Goal: Communication & Community: Answer question/provide support

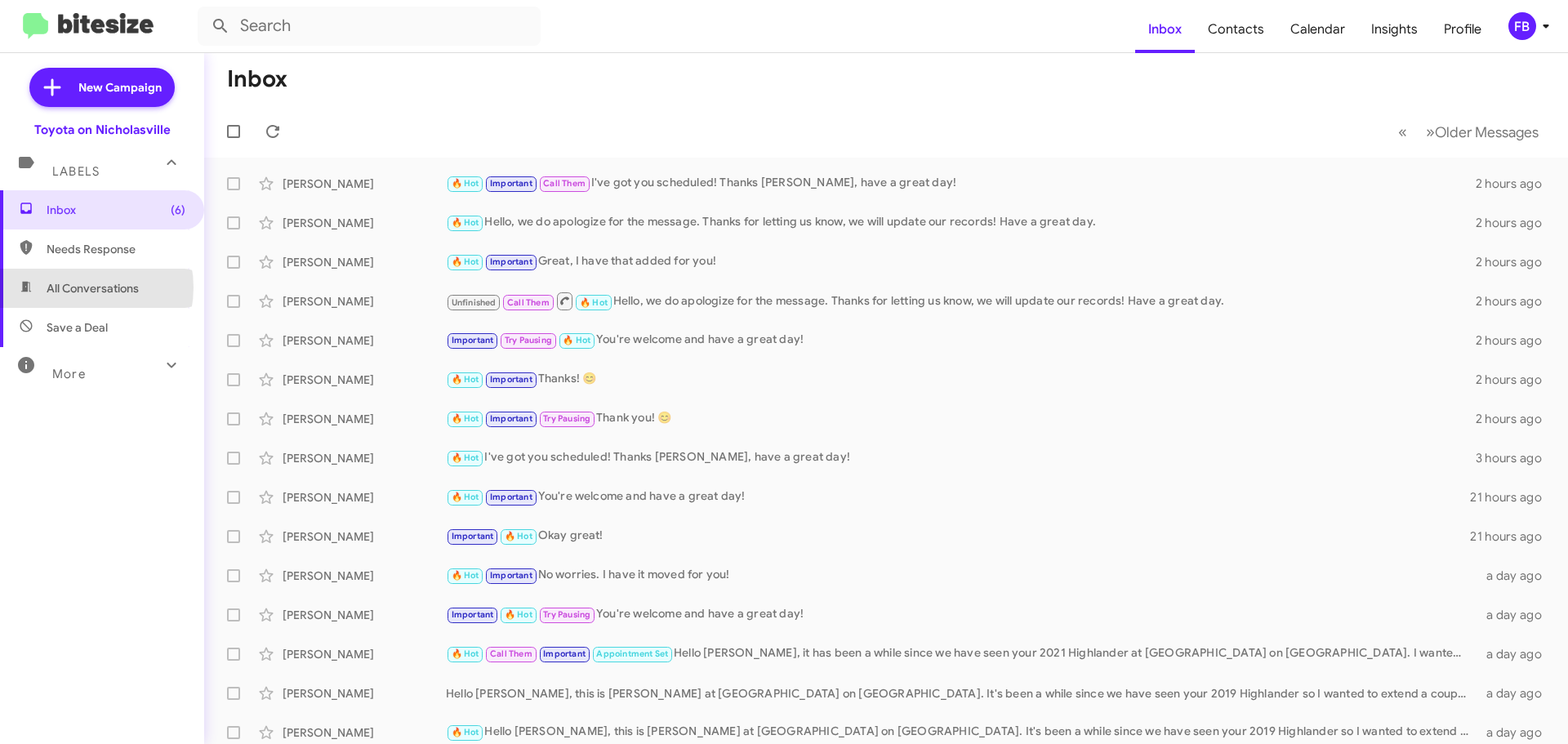
click at [74, 288] on span "All Conversations" at bounding box center [93, 289] width 93 height 16
type input "in:all-conversations"
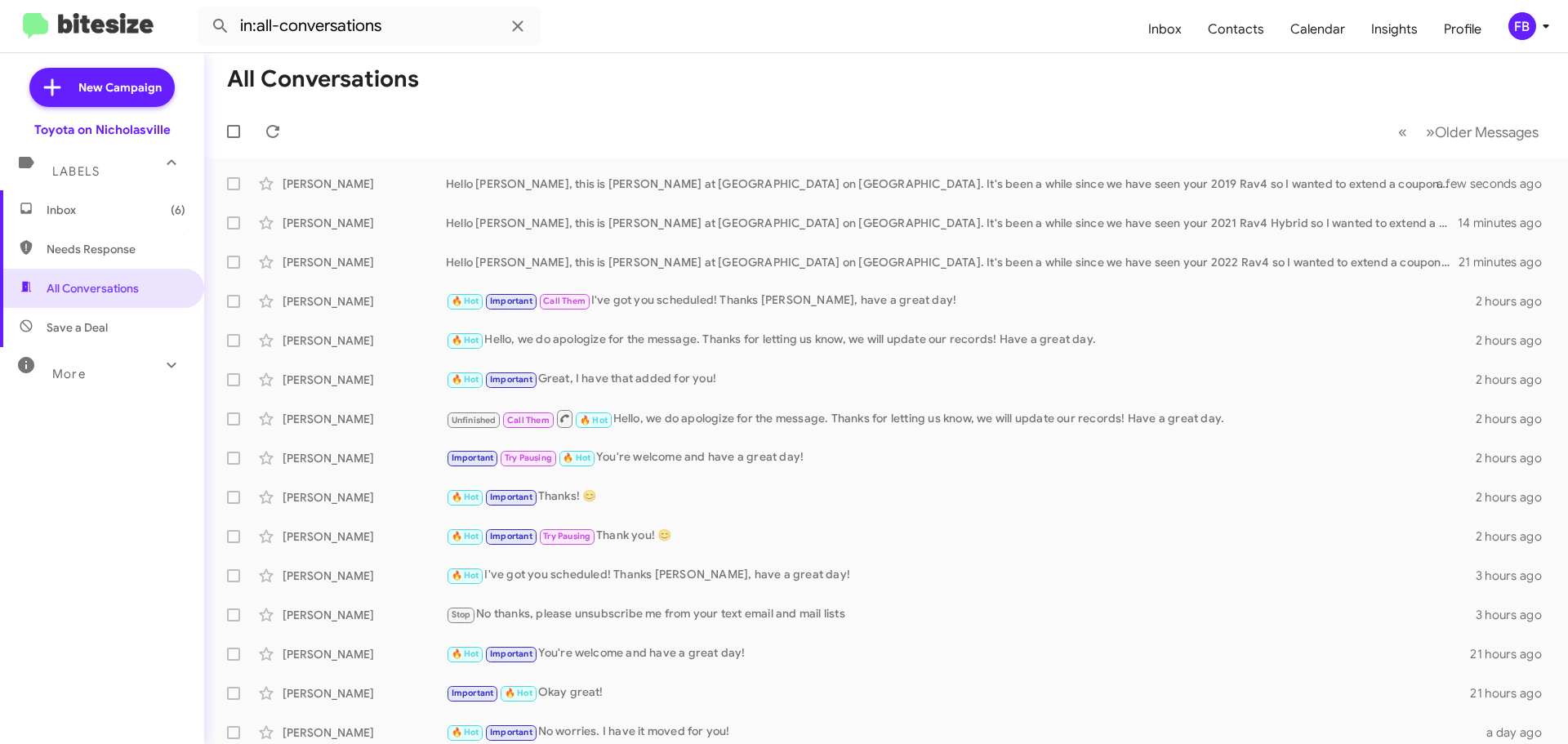
click at [64, 205] on span "Inbox (6)" at bounding box center [115, 210] width 139 height 16
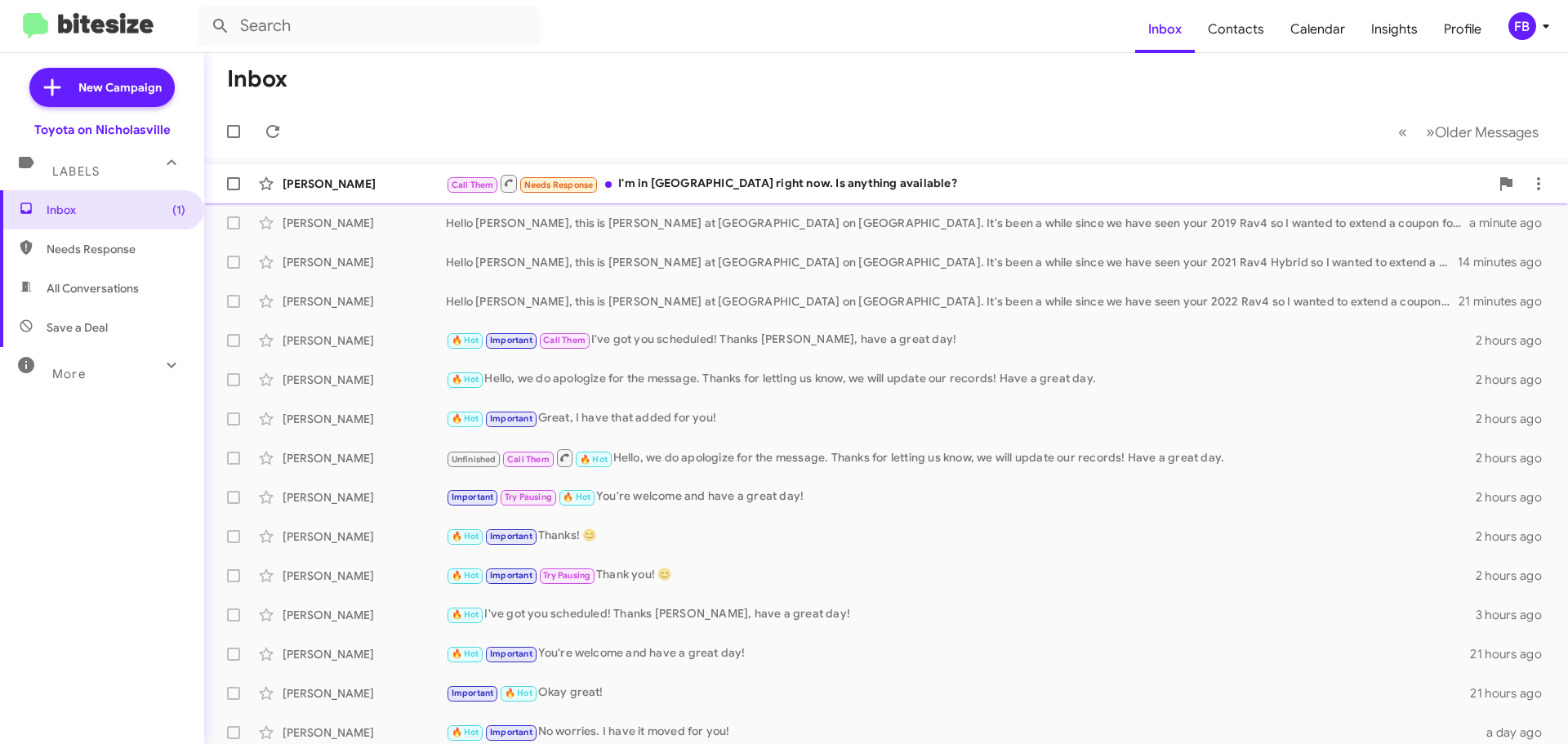
click at [880, 179] on div "Call Them Needs Response I'm in [GEOGRAPHIC_DATA] right now. Is anything availa…" at bounding box center [968, 183] width 1044 height 21
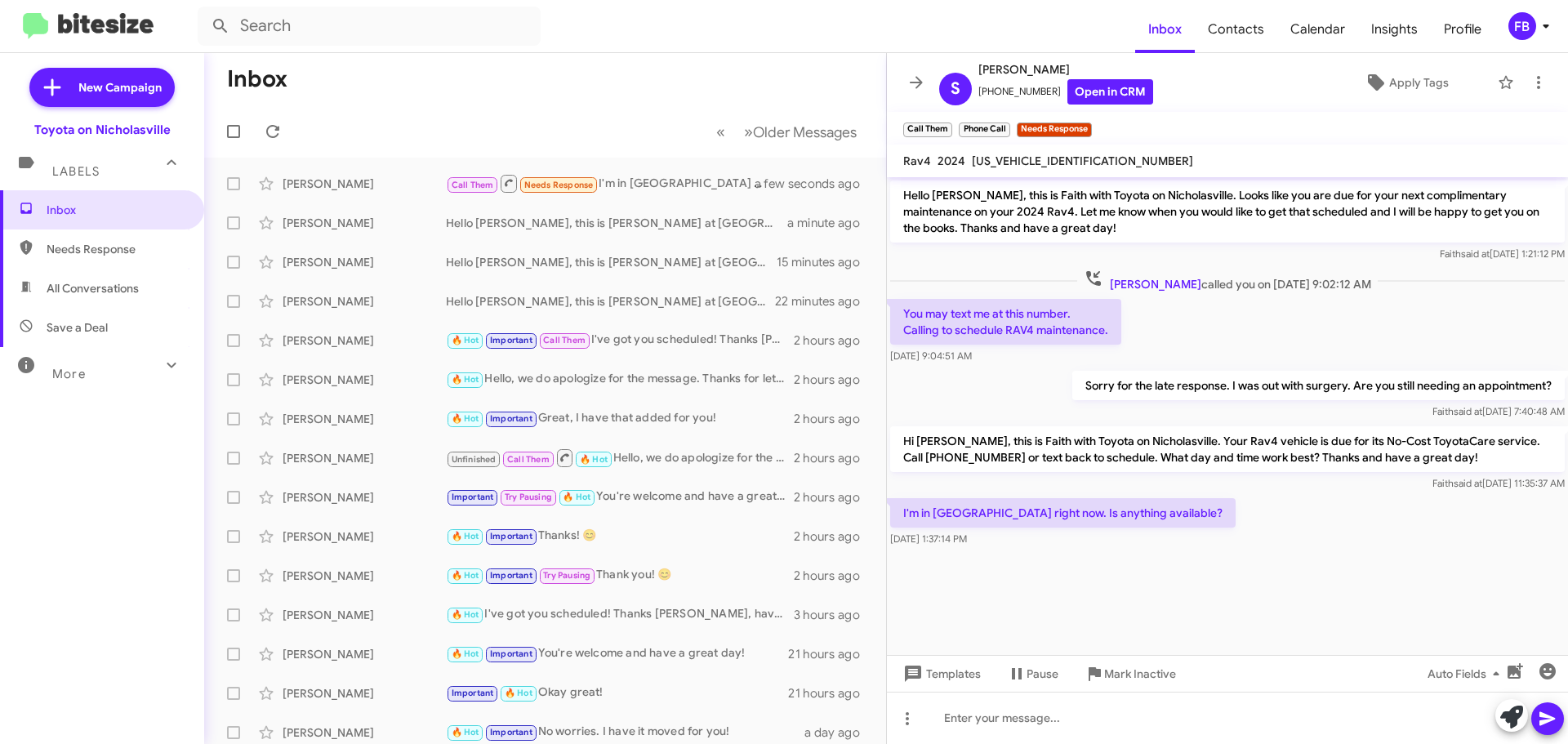
click at [1071, 160] on span "[US_VEHICLE_IDENTIFICATION_NUMBER]" at bounding box center [1083, 161] width 221 height 15
copy span "[US_VEHICLE_IDENTIFICATION_NUMBER]"
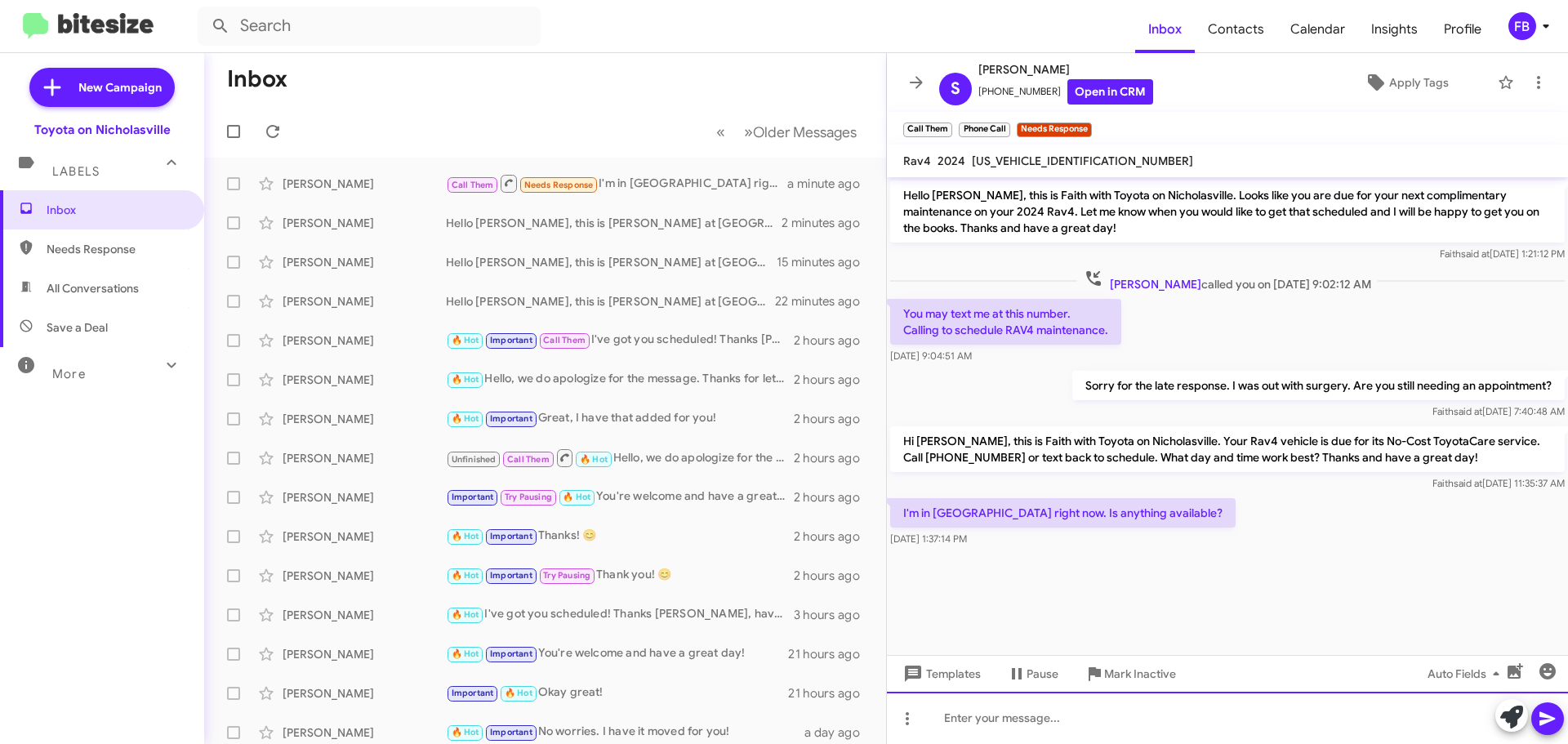
click at [954, 717] on div at bounding box center [1228, 719] width 681 height 53
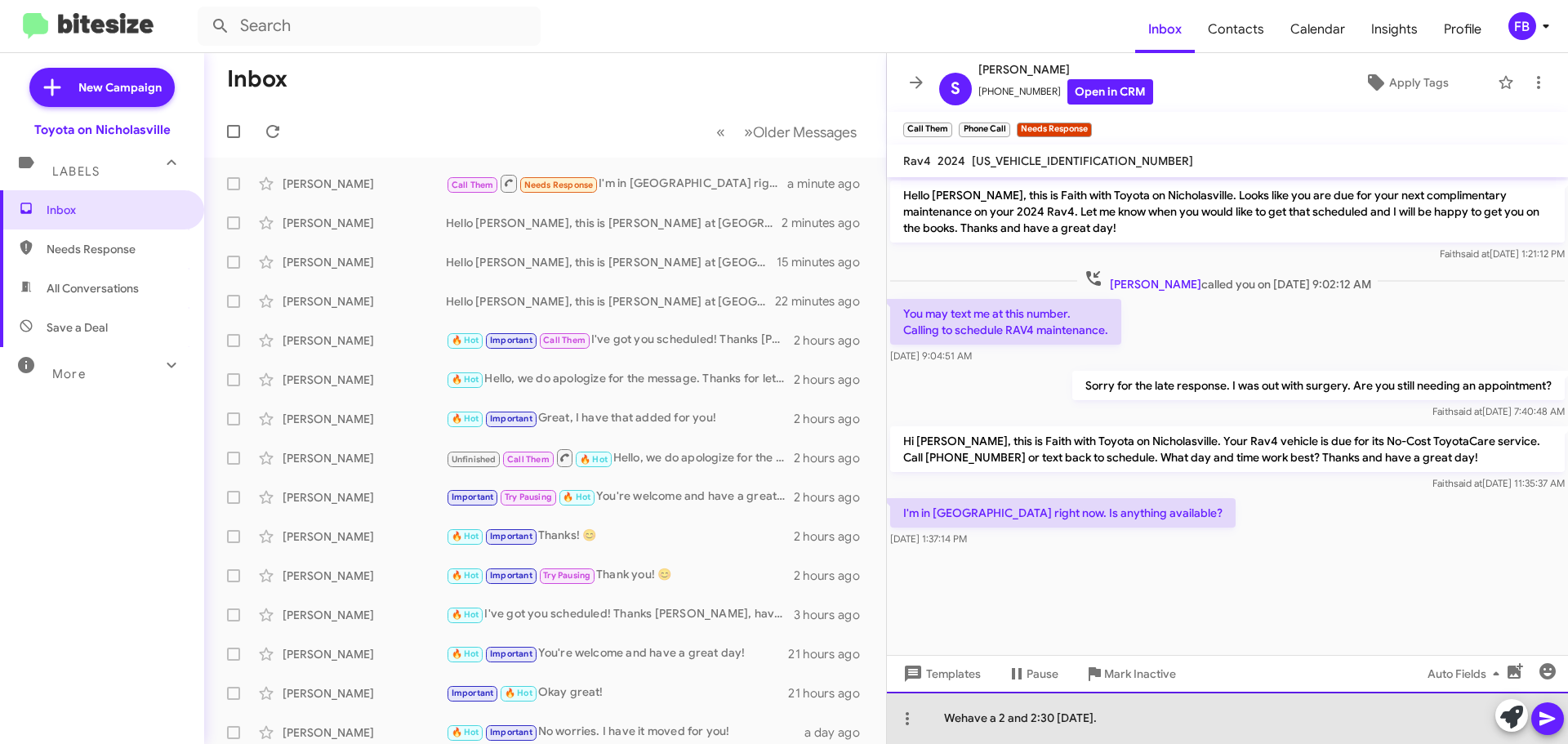
drag, startPoint x: 960, startPoint y: 720, endPoint x: 1247, endPoint y: 720, distance: 287.0
click at [961, 720] on div "Wehave a 2 and 2:30 [DATE]." at bounding box center [1228, 719] width 681 height 53
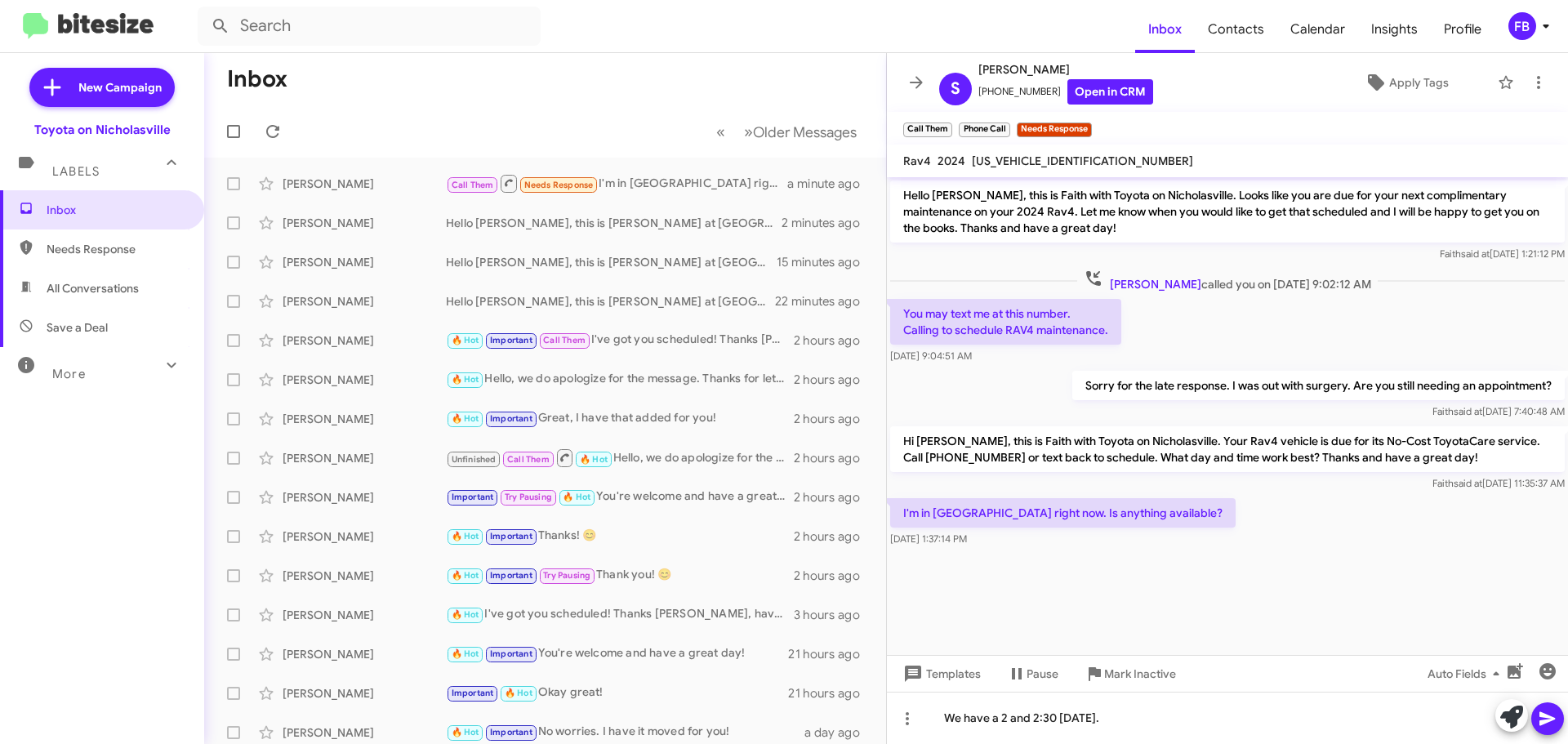
click at [1555, 720] on icon at bounding box center [1548, 719] width 20 height 20
click at [92, 294] on span "All Conversations" at bounding box center [93, 289] width 93 height 16
type input "in:all-conversations"
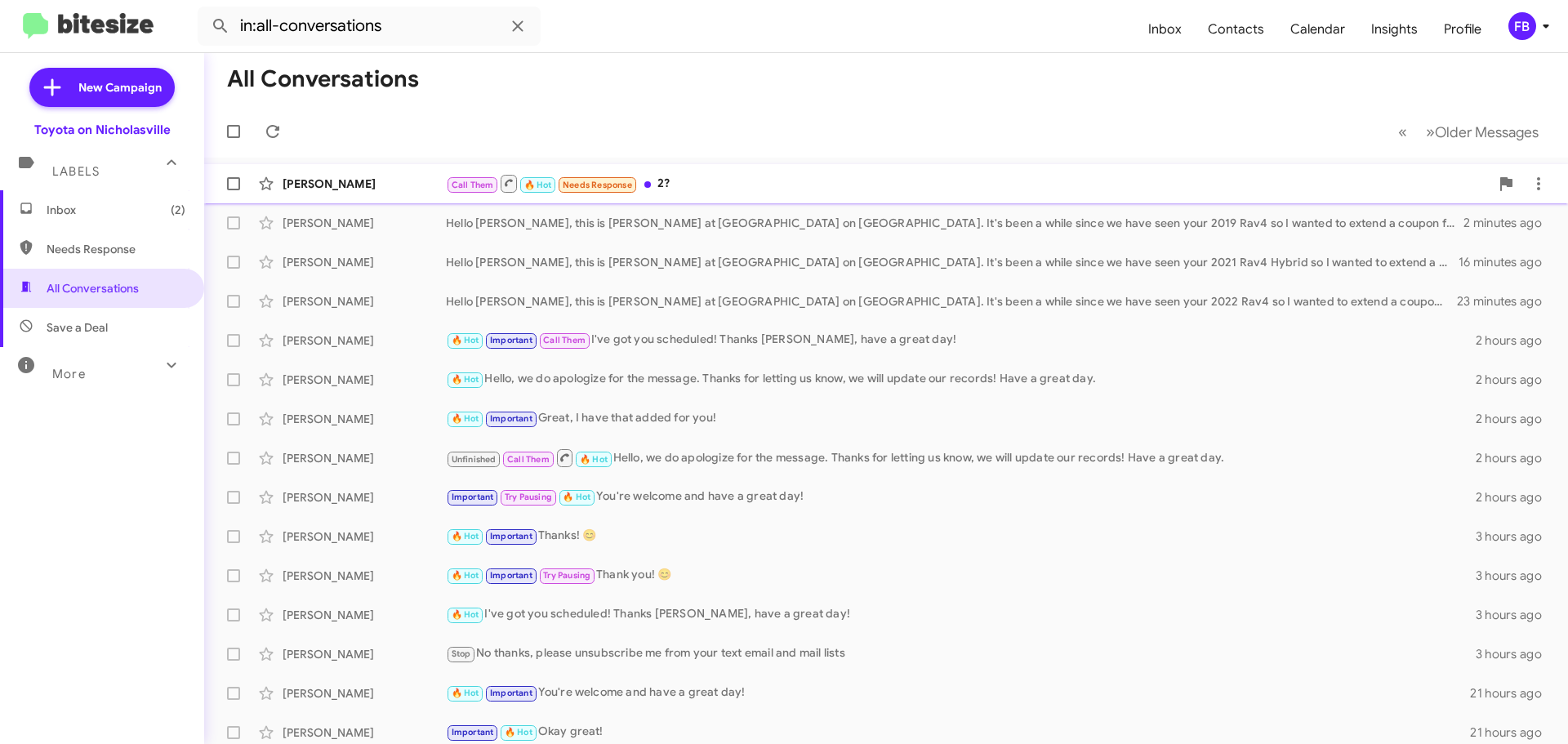
click at [720, 182] on div "Call Them 🔥 Hot Needs Response 2?" at bounding box center [968, 183] width 1044 height 21
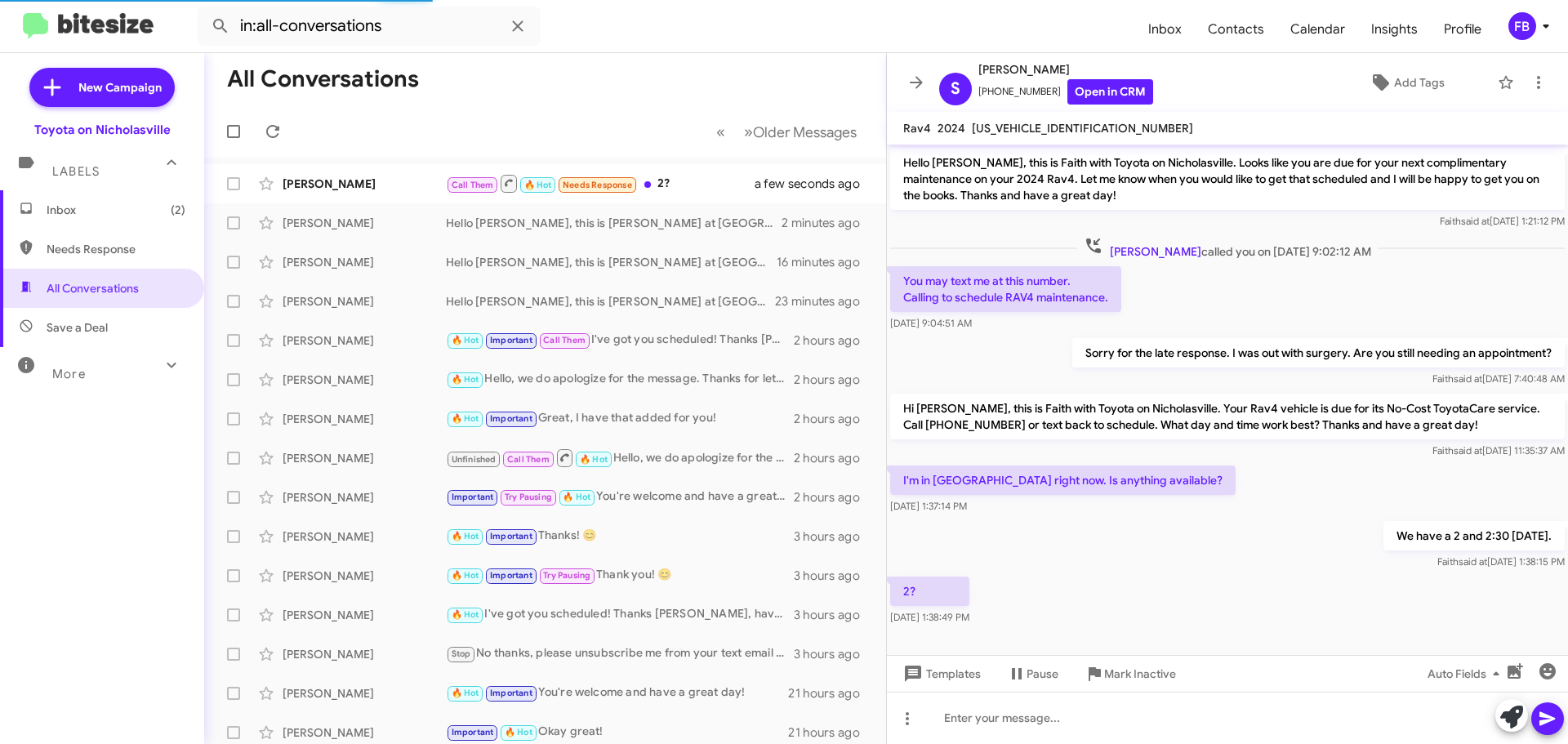
scroll to position [6, 0]
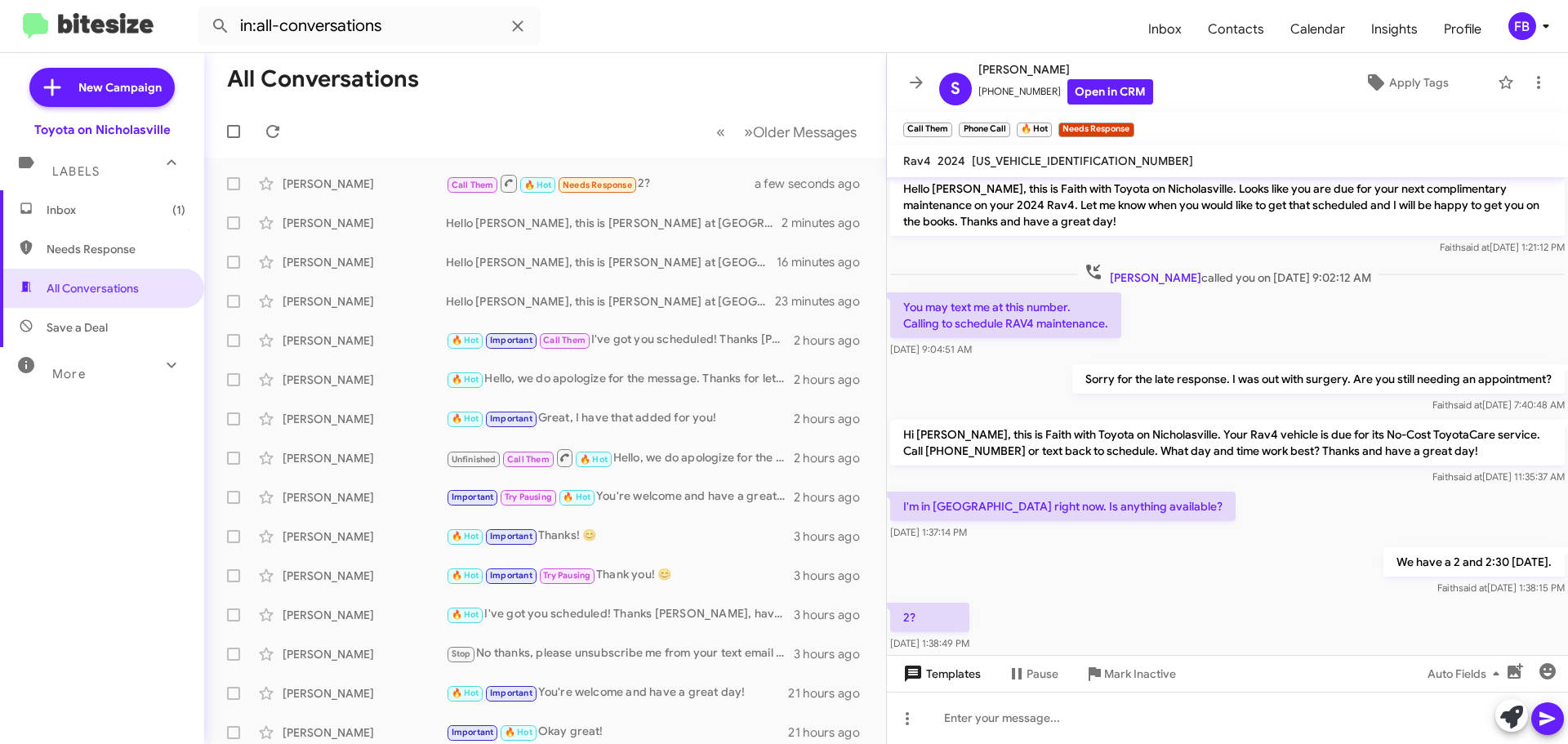
click at [938, 678] on span "Templates" at bounding box center [940, 673] width 81 height 29
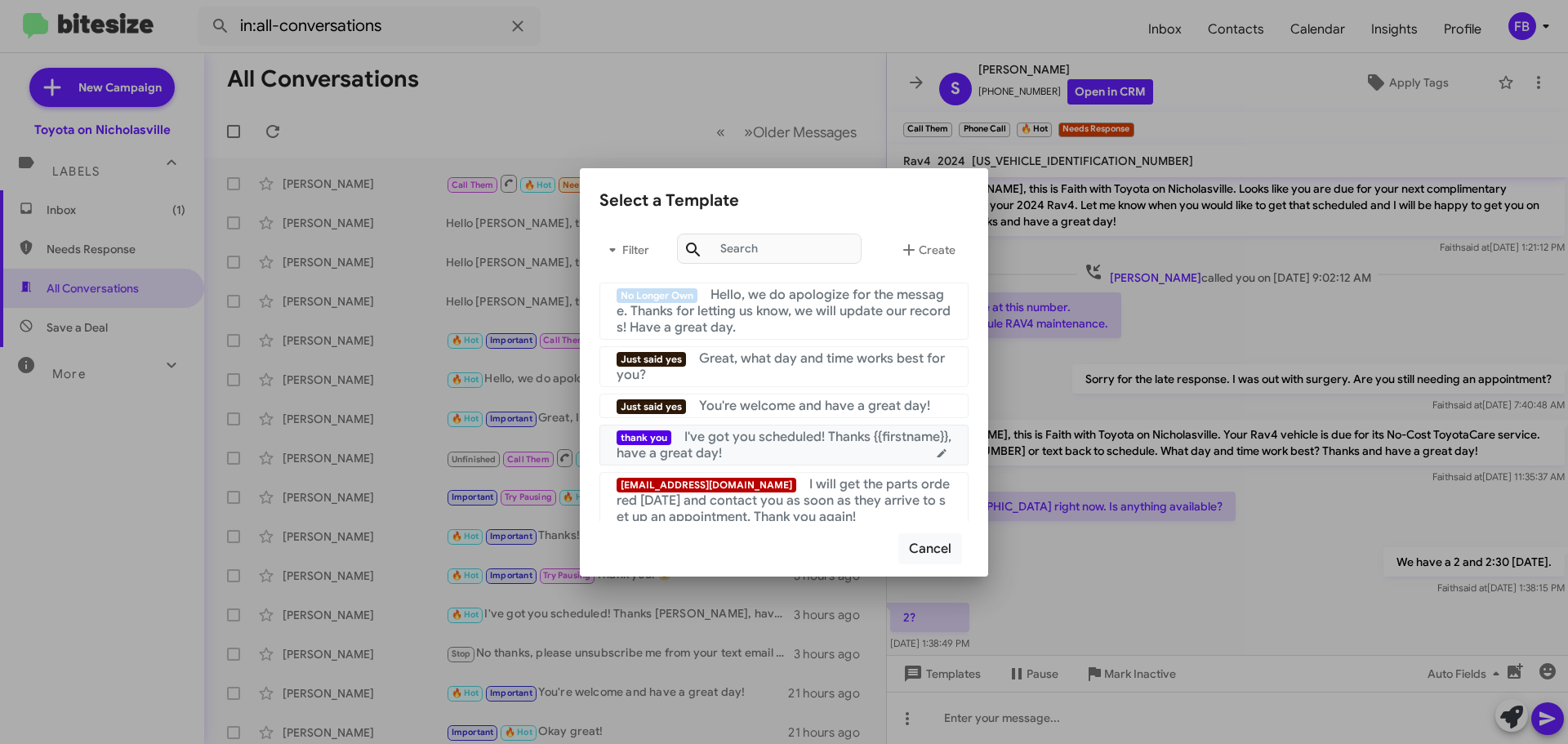
click at [834, 439] on span "I've got you scheduled! Thanks {{firstname}}, have a great day!" at bounding box center [784, 445] width 335 height 33
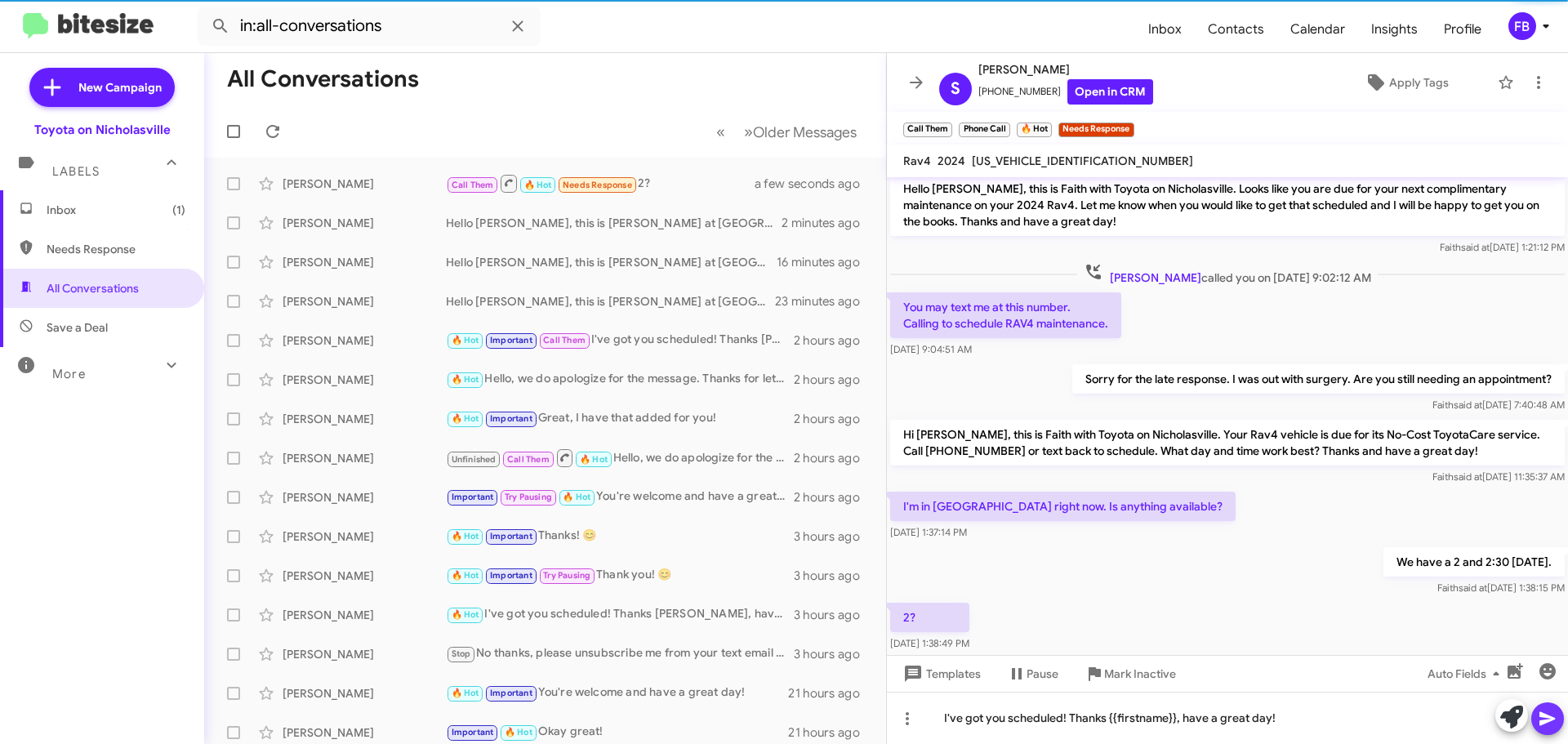
click at [1552, 722] on icon at bounding box center [1548, 719] width 20 height 20
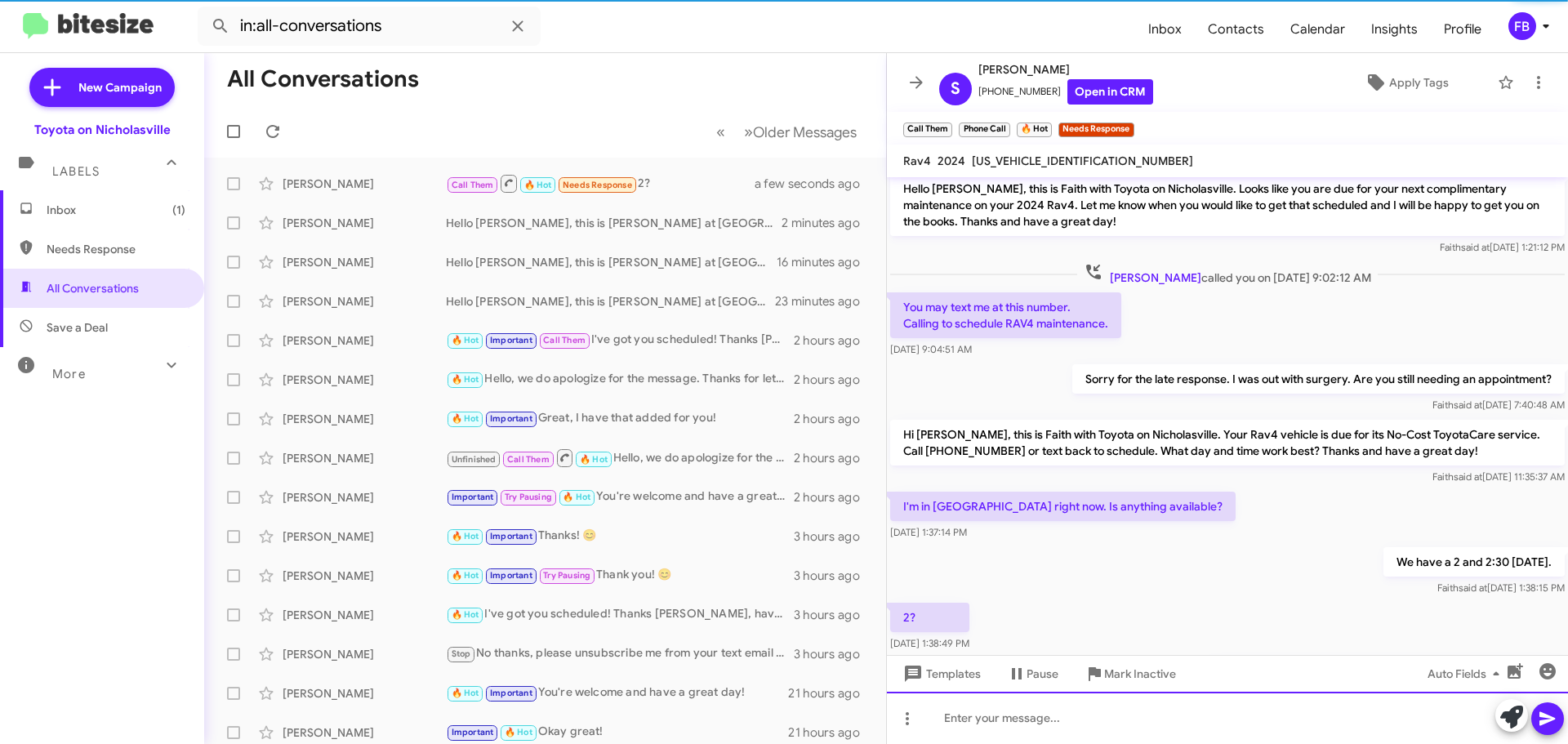
scroll to position [99, 0]
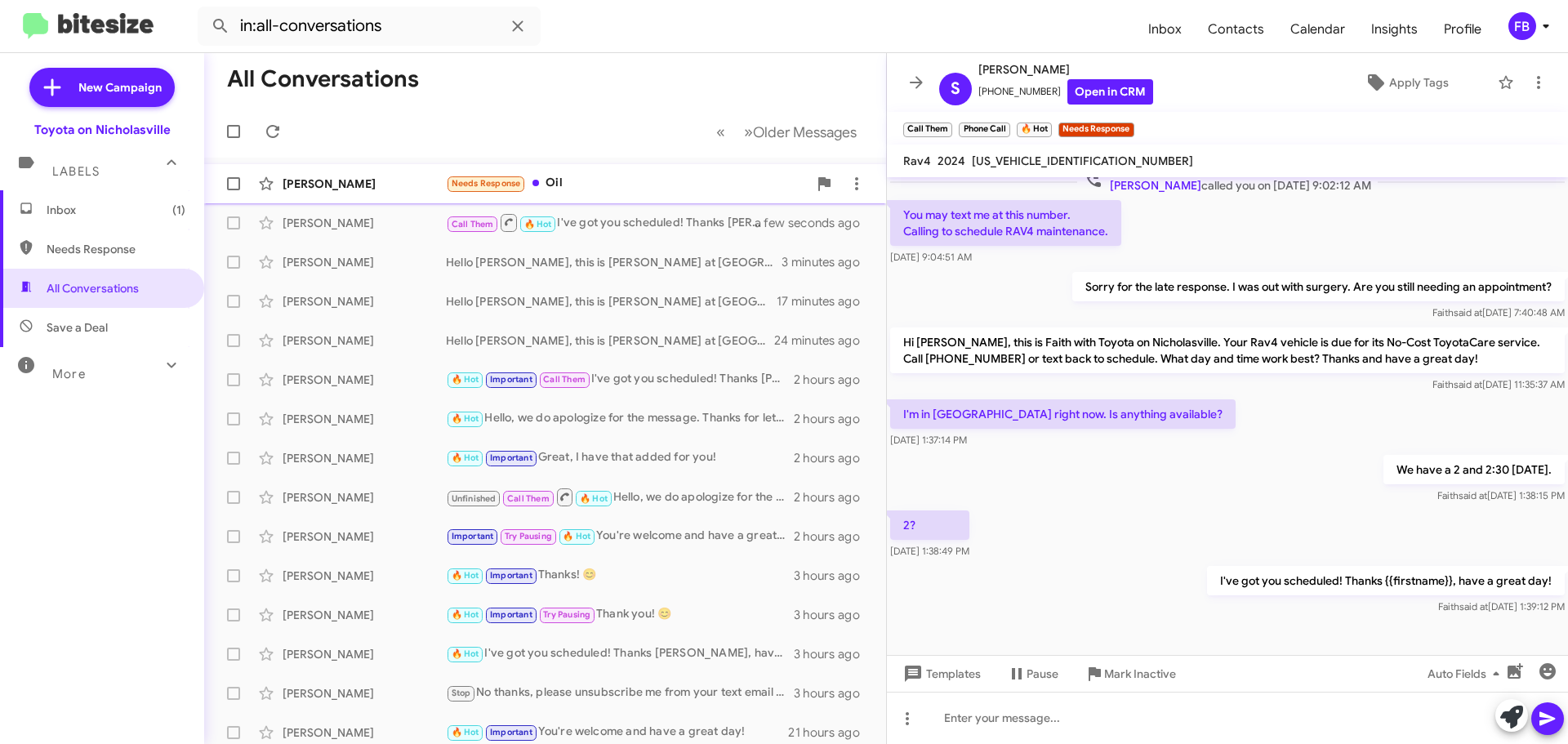
drag, startPoint x: 593, startPoint y: 174, endPoint x: 603, endPoint y: 175, distance: 10.0
click at [593, 174] on div "Needs Response Oil" at bounding box center [627, 183] width 362 height 19
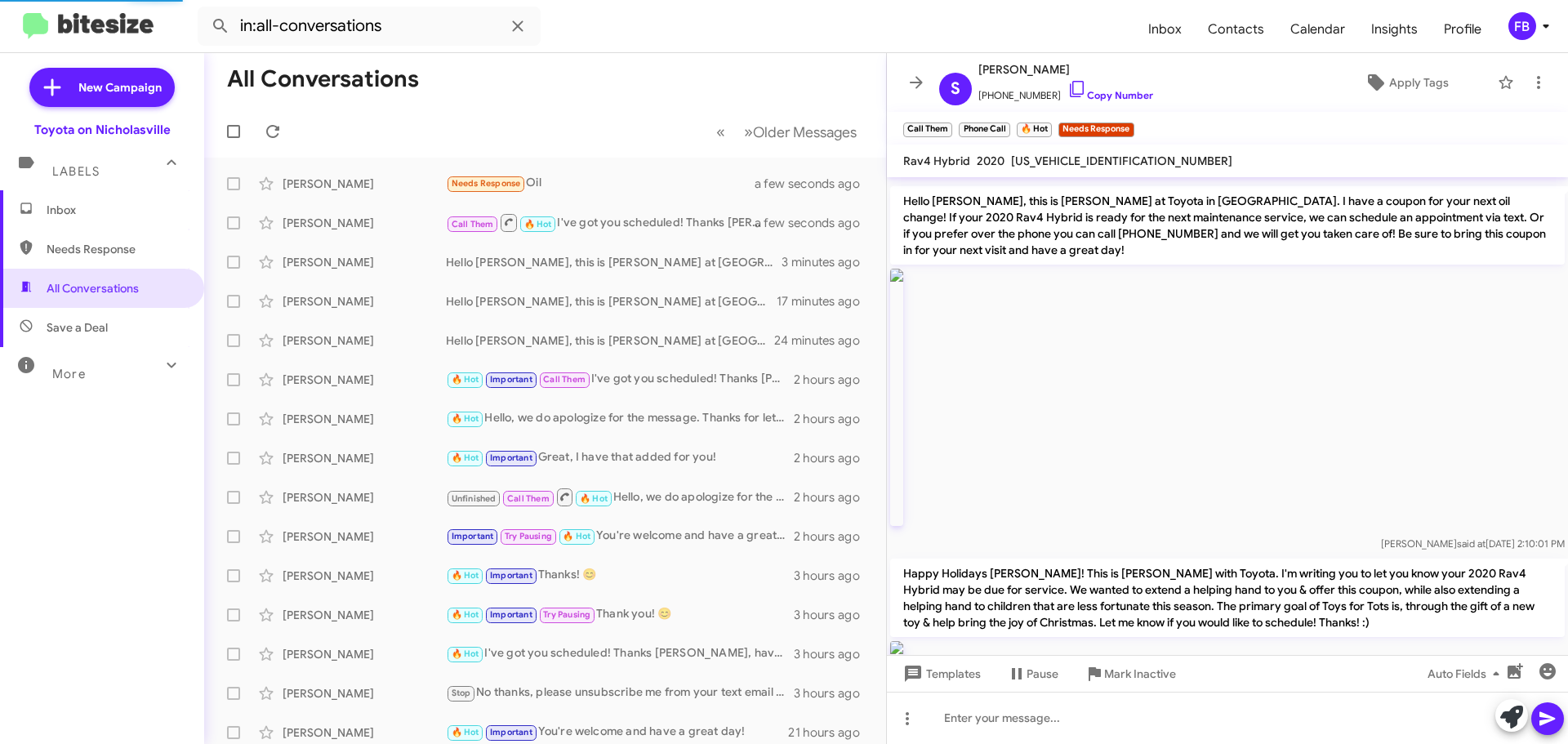
scroll to position [2705, 0]
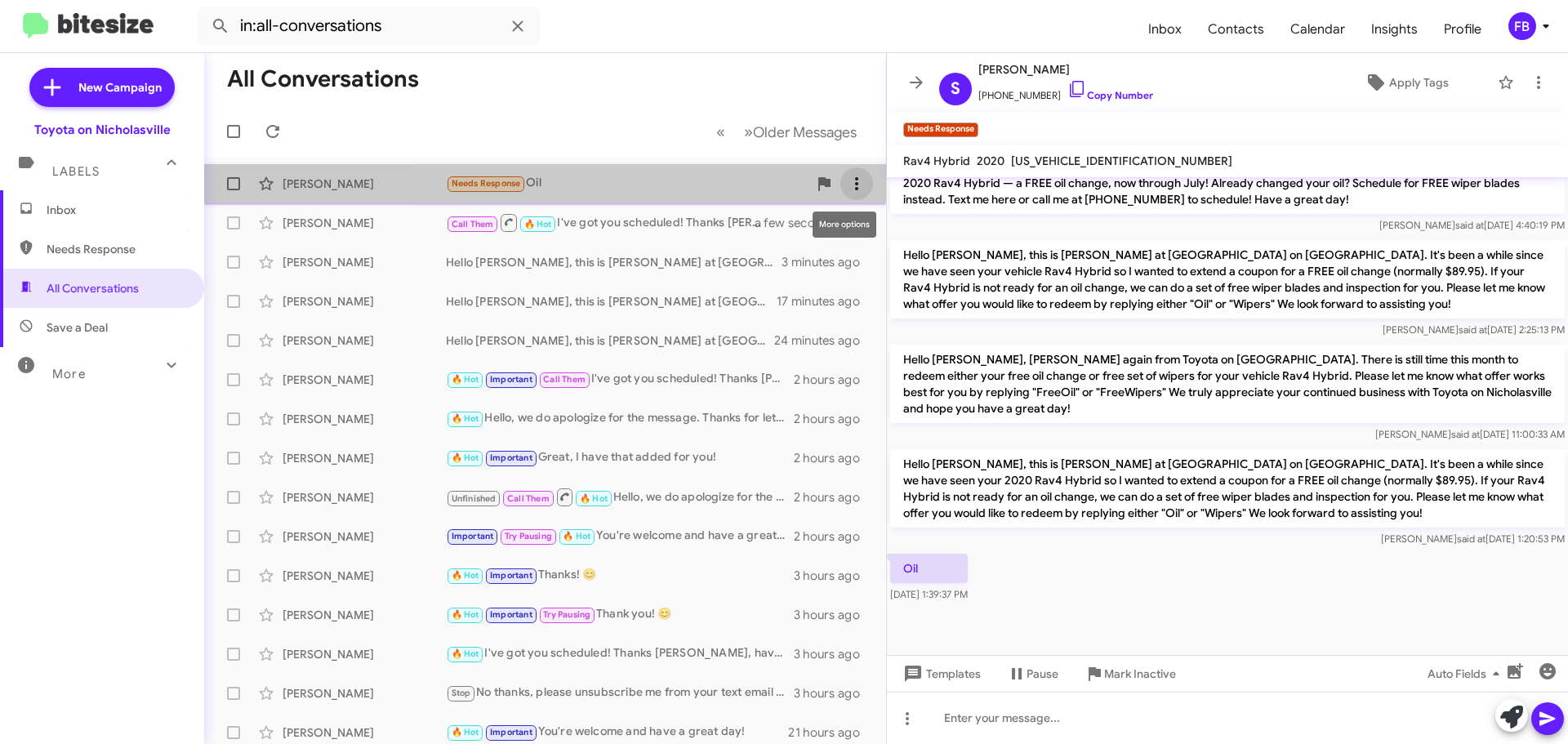
click at [848, 177] on icon at bounding box center [858, 184] width 20 height 20
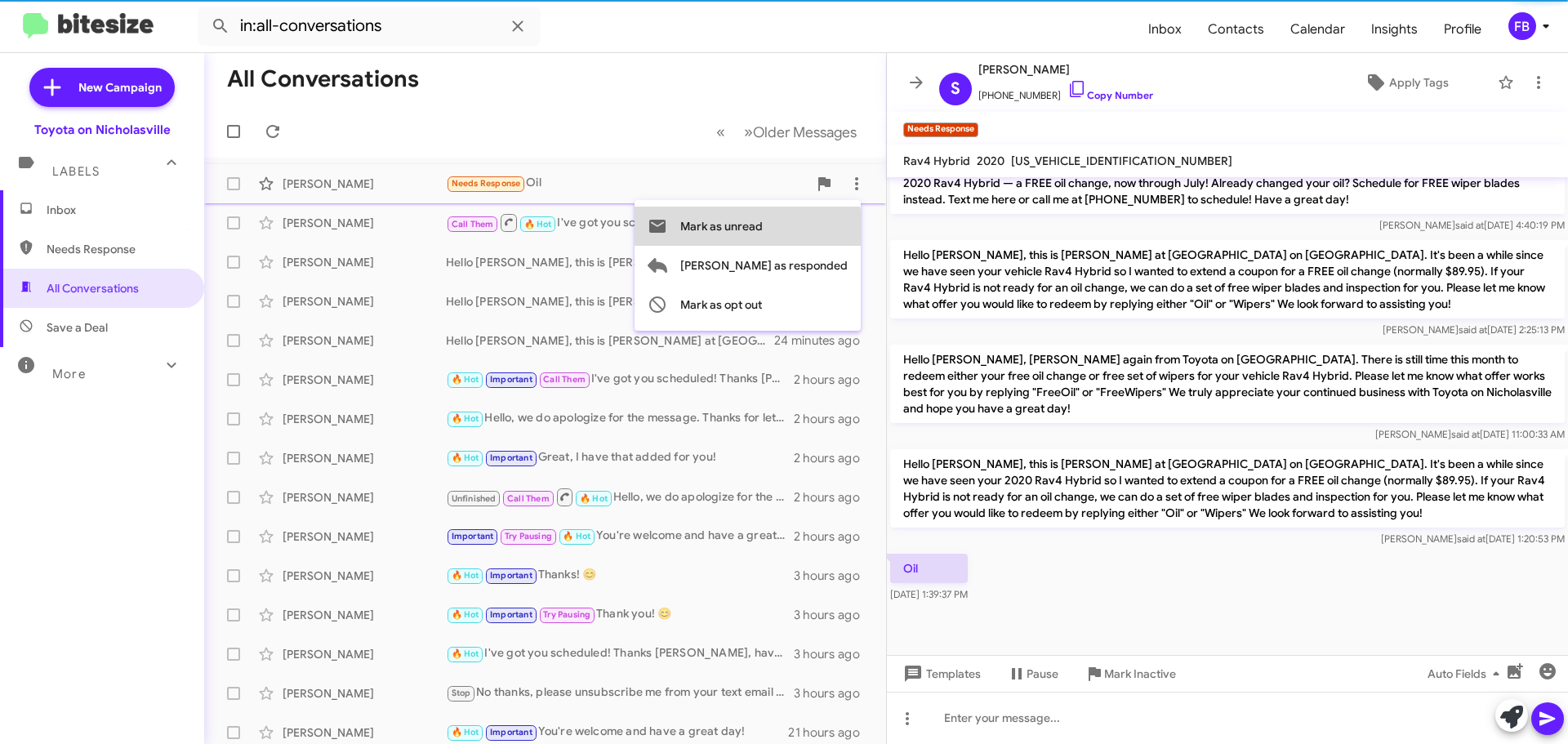
click at [763, 233] on span "Mark as unread" at bounding box center [721, 226] width 83 height 39
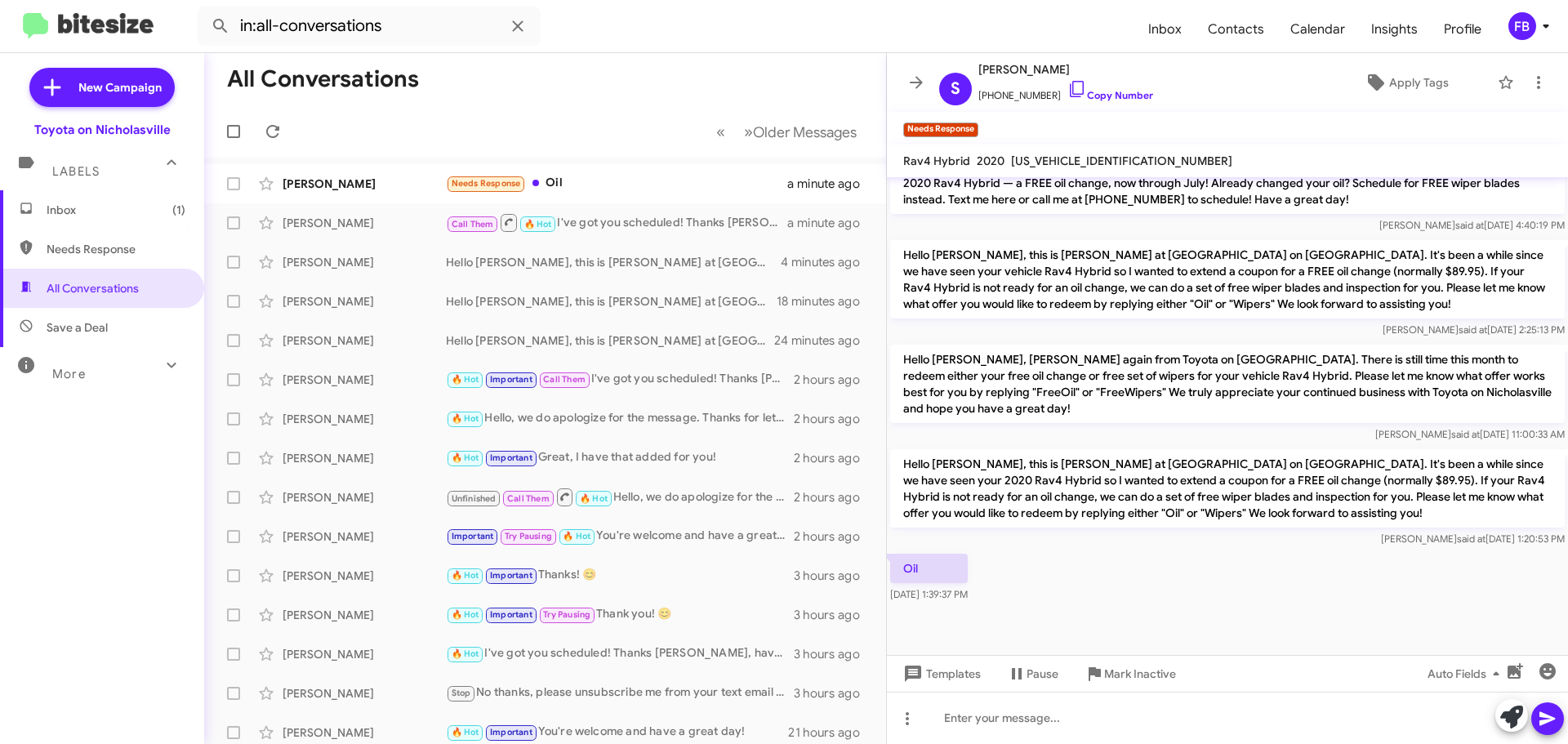
click at [159, 209] on span "Inbox (1)" at bounding box center [115, 210] width 139 height 16
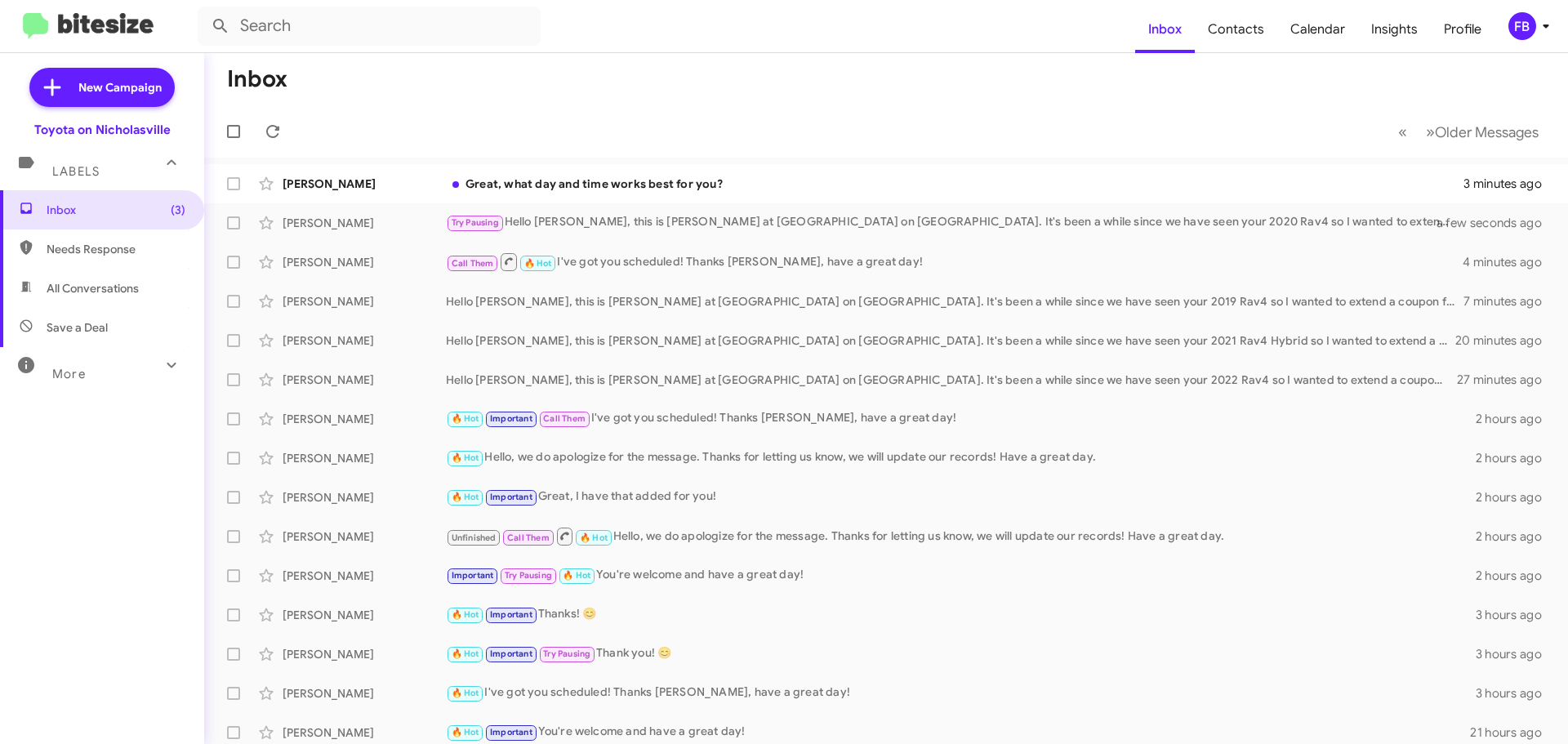
click at [77, 286] on span "All Conversations" at bounding box center [93, 289] width 93 height 16
type input "in:all-conversations"
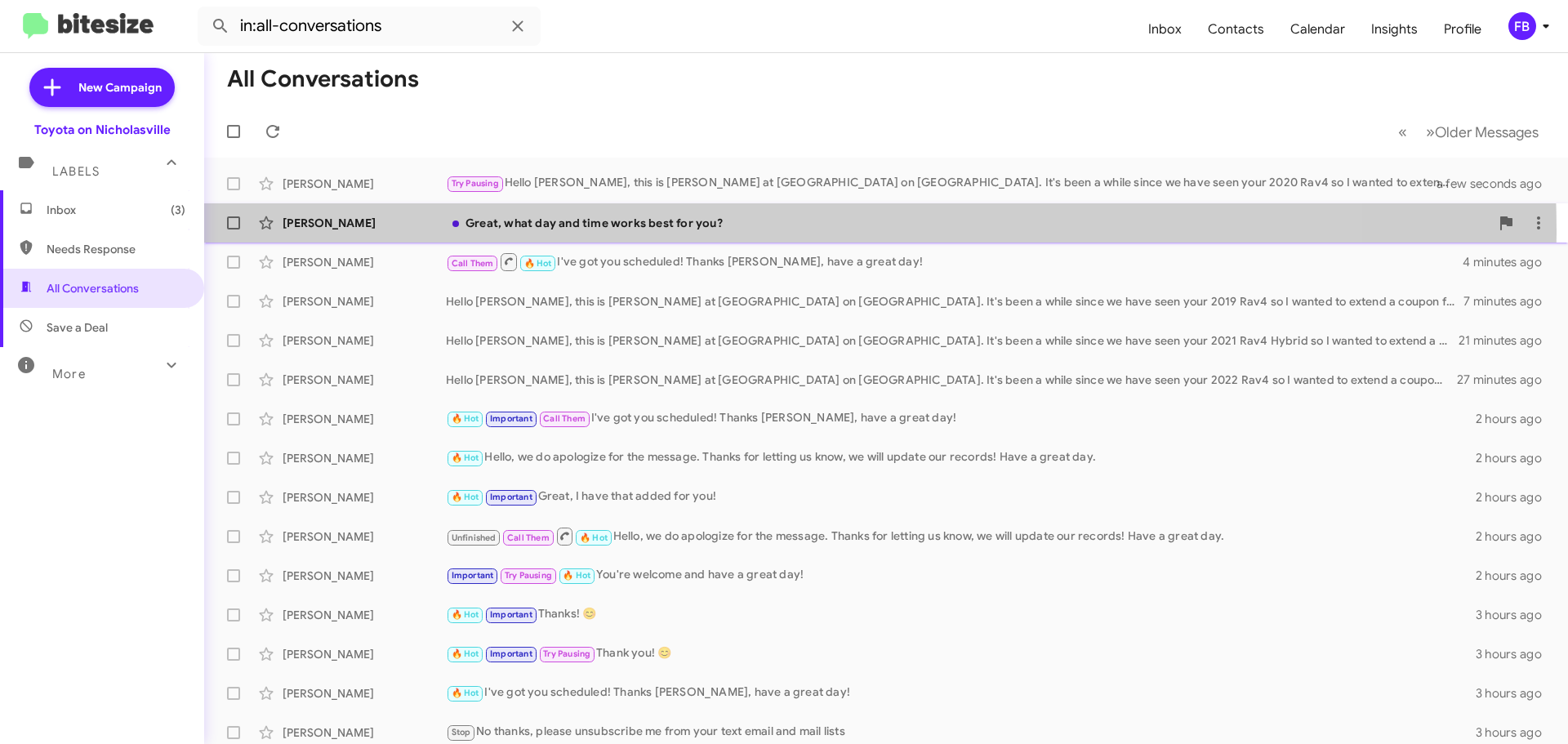
click at [733, 230] on div "Great, what day and time works best for you?" at bounding box center [968, 223] width 1044 height 16
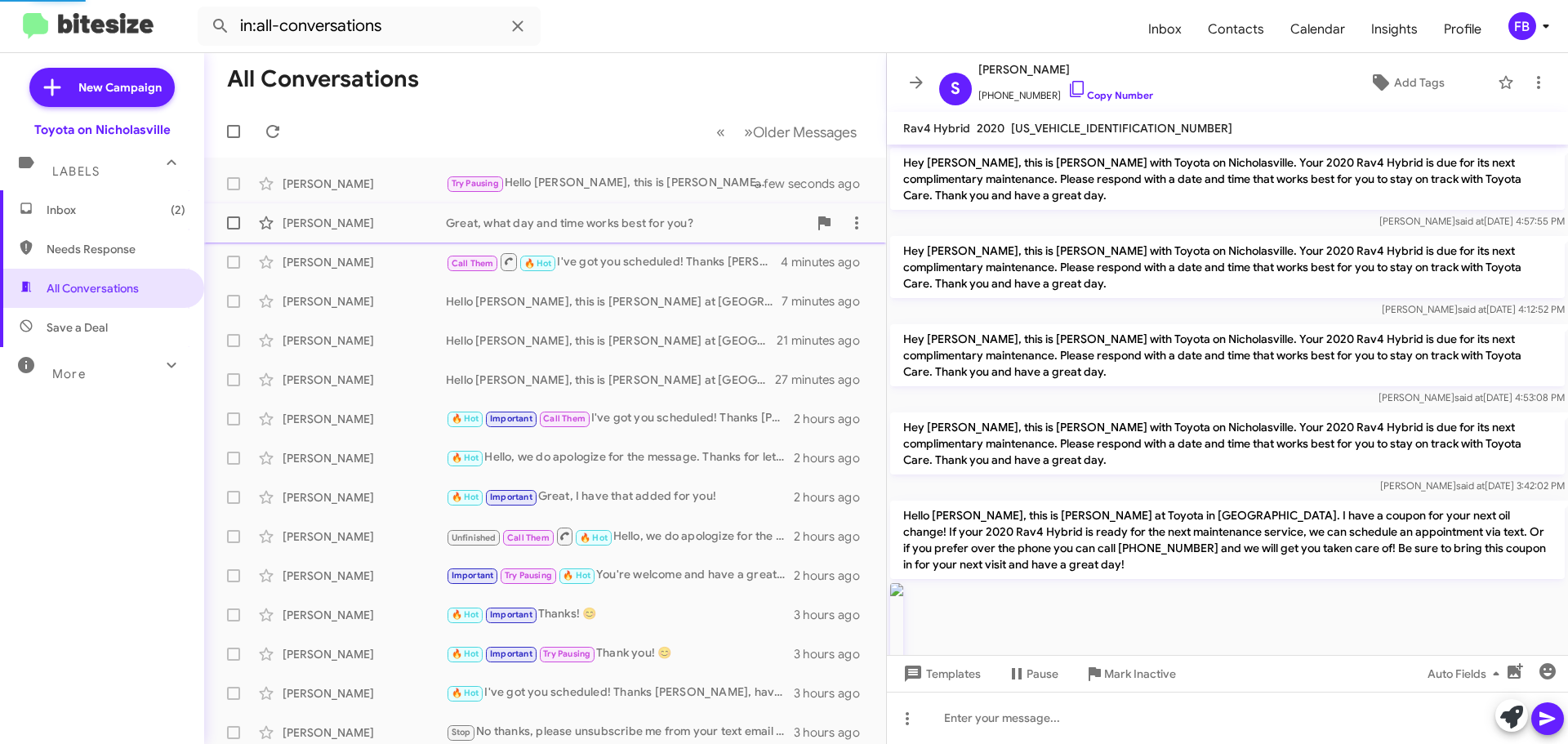
scroll to position [2960, 0]
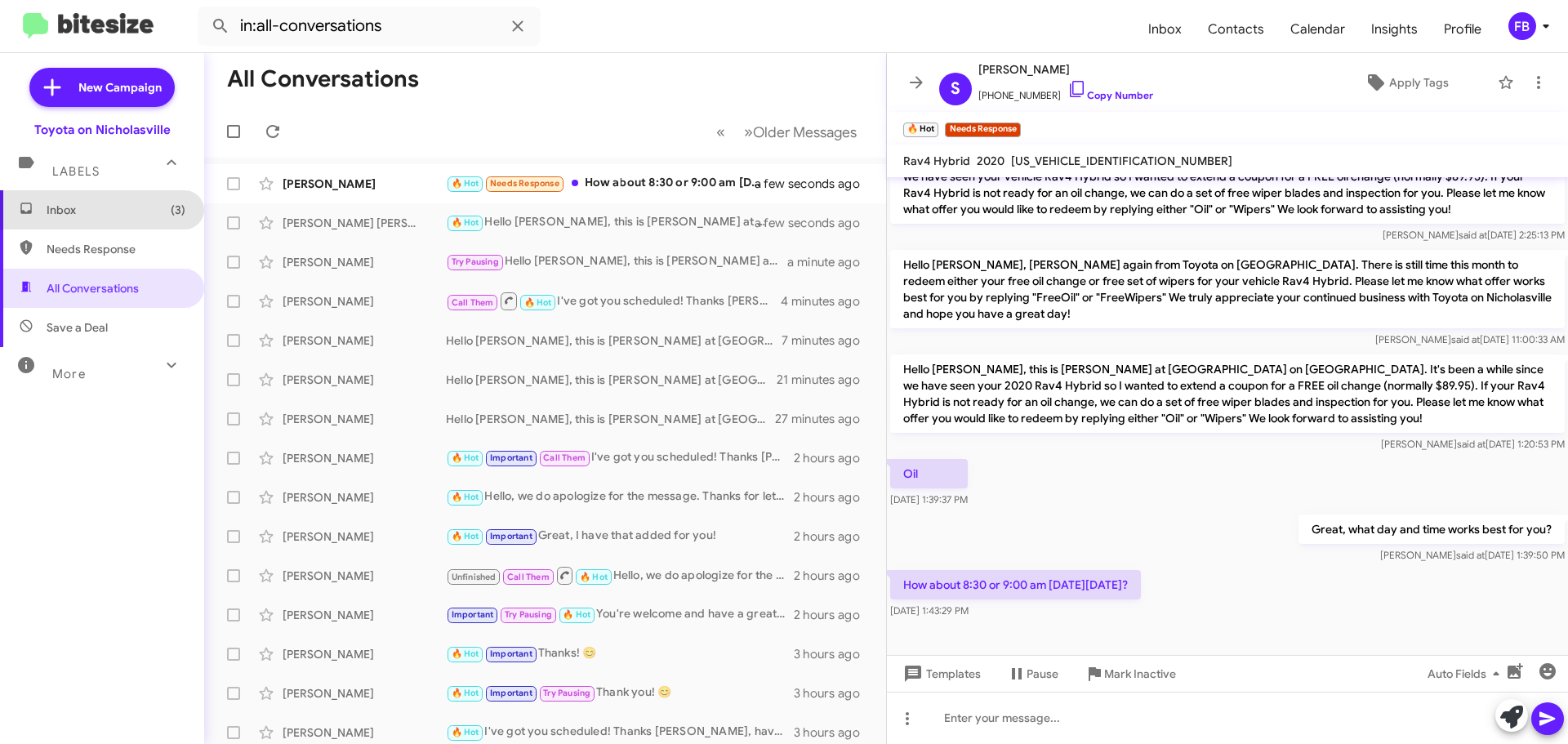
click at [158, 221] on span "Inbox (3)" at bounding box center [102, 210] width 204 height 39
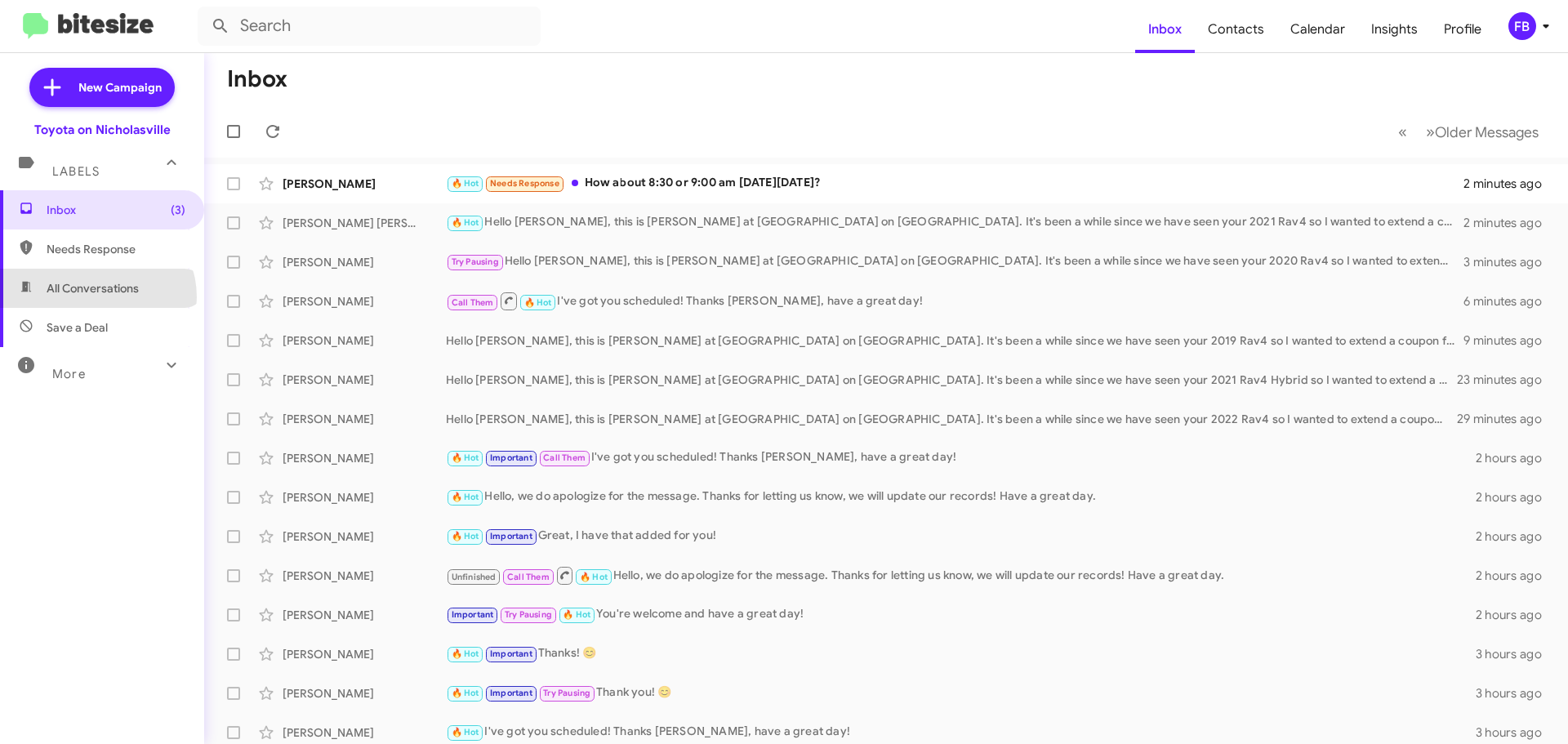
click at [96, 298] on span "All Conversations" at bounding box center [102, 288] width 204 height 39
type input "in:all-conversations"
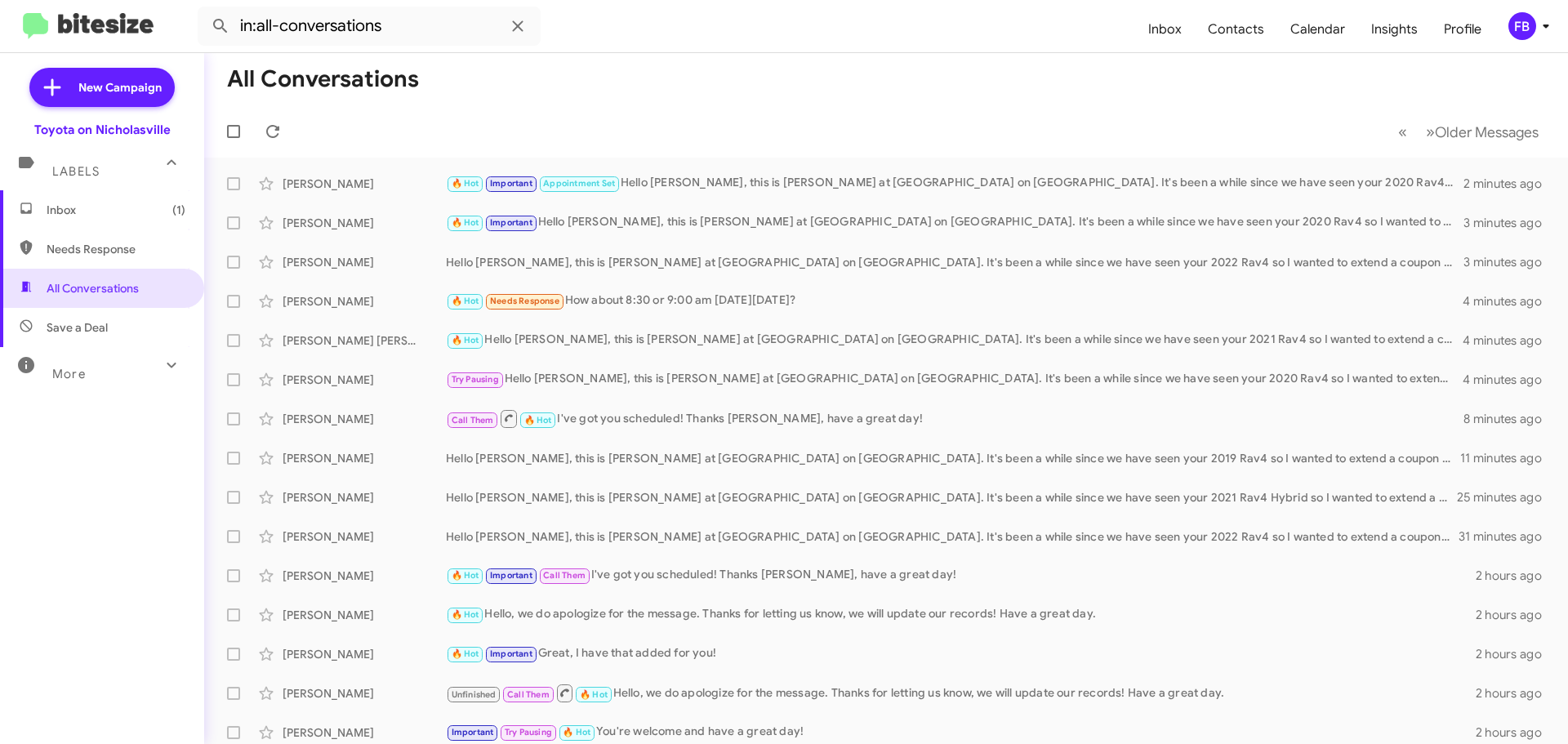
drag, startPoint x: 129, startPoint y: 209, endPoint x: 146, endPoint y: 209, distance: 17.0
click at [129, 209] on span "Inbox (1)" at bounding box center [115, 210] width 139 height 16
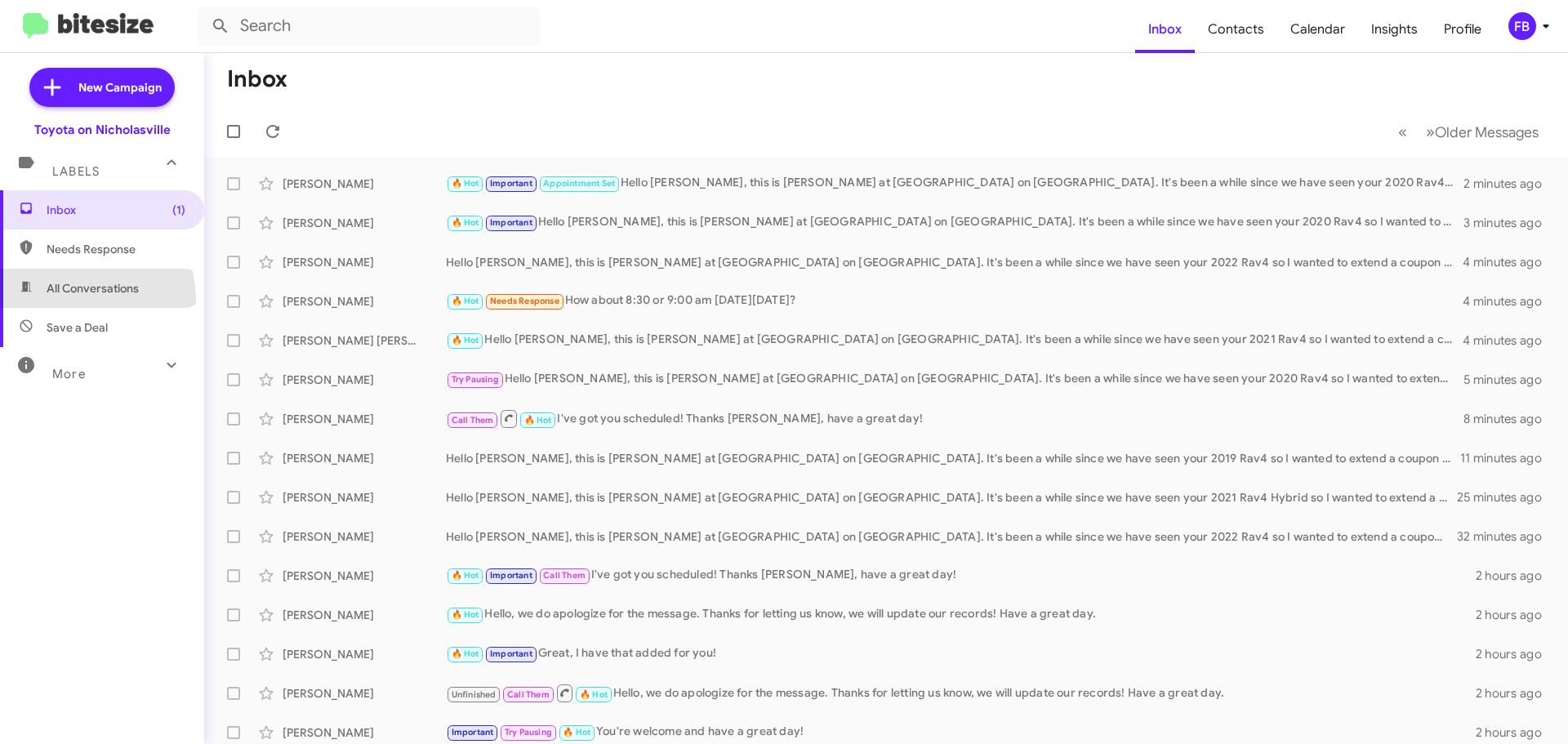
click at [41, 303] on span "All Conversations" at bounding box center [102, 288] width 204 height 39
type input "in:all-conversations"
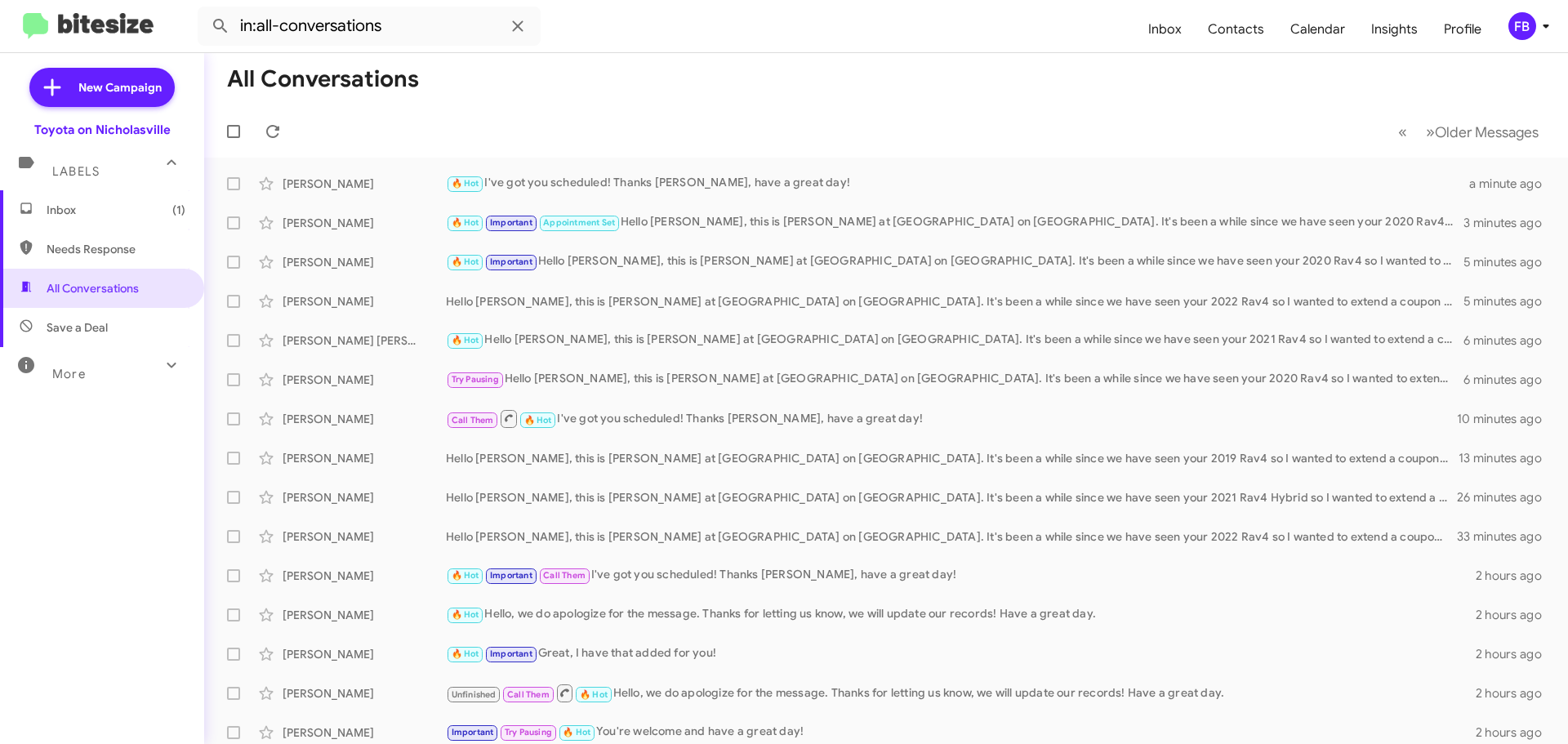
click at [143, 221] on span "Inbox (1)" at bounding box center [102, 210] width 204 height 39
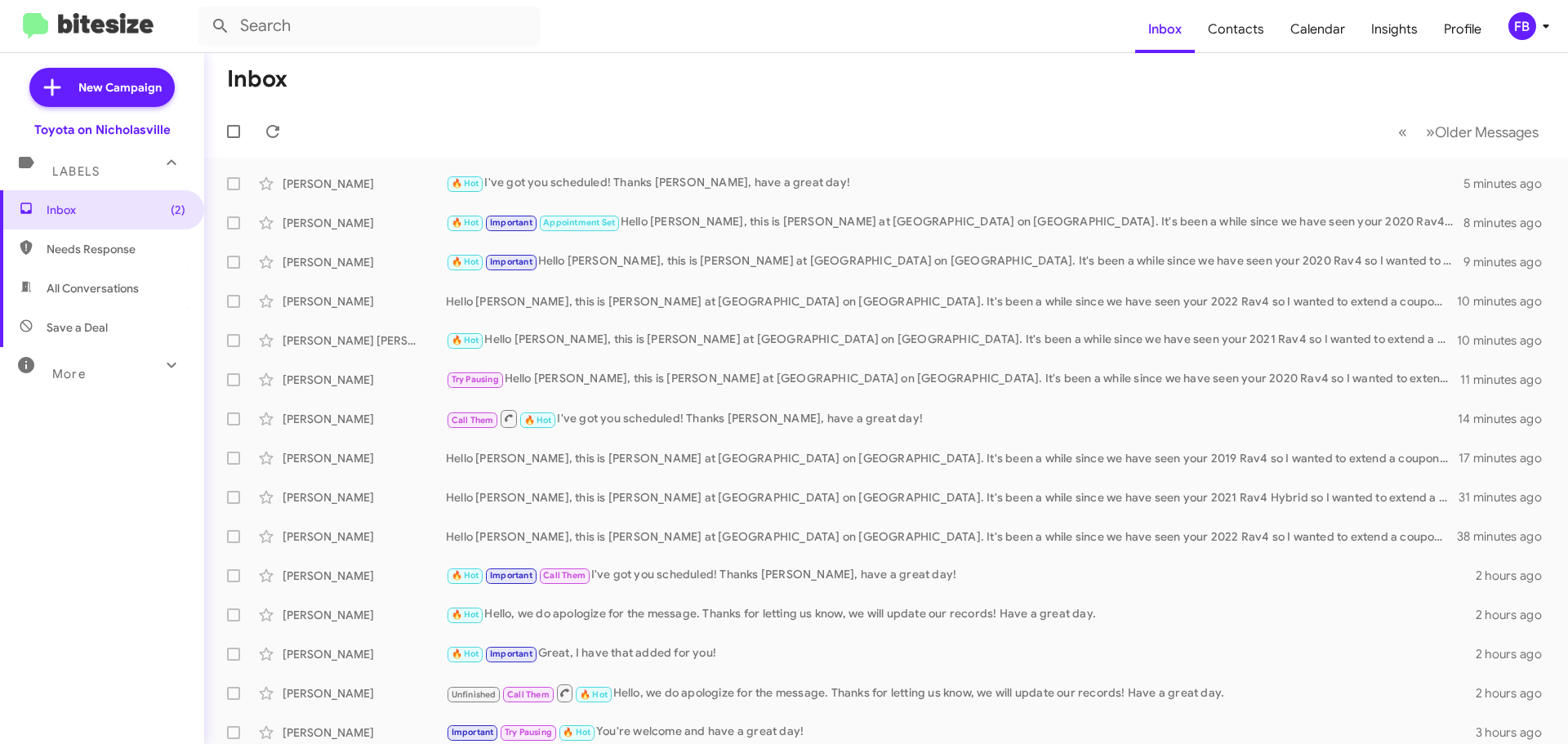
click at [136, 292] on span "All Conversations" at bounding box center [93, 289] width 93 height 16
type input "in:all-conversations"
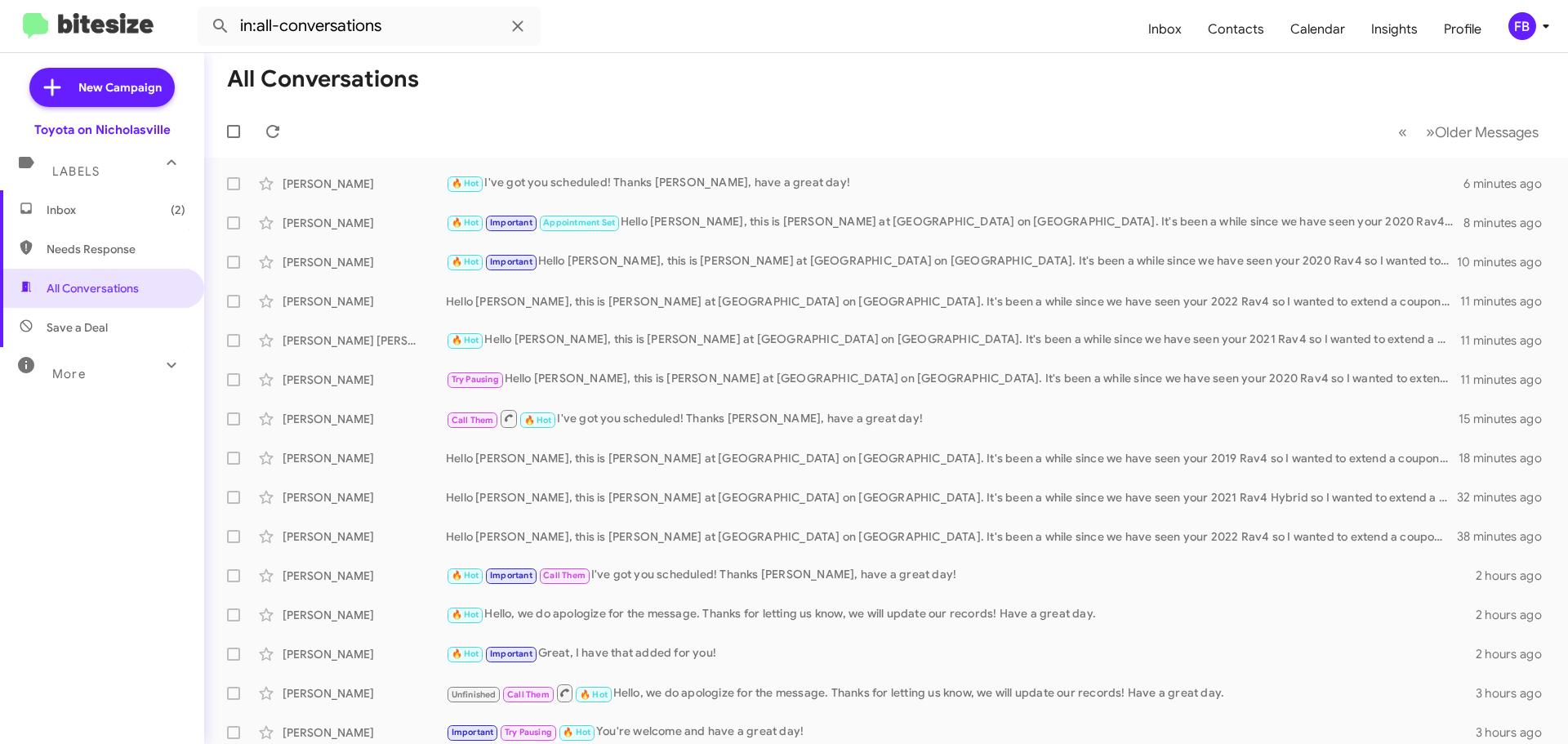
click at [112, 210] on span "Inbox (2)" at bounding box center [115, 210] width 139 height 16
